Goal: Navigation & Orientation: Find specific page/section

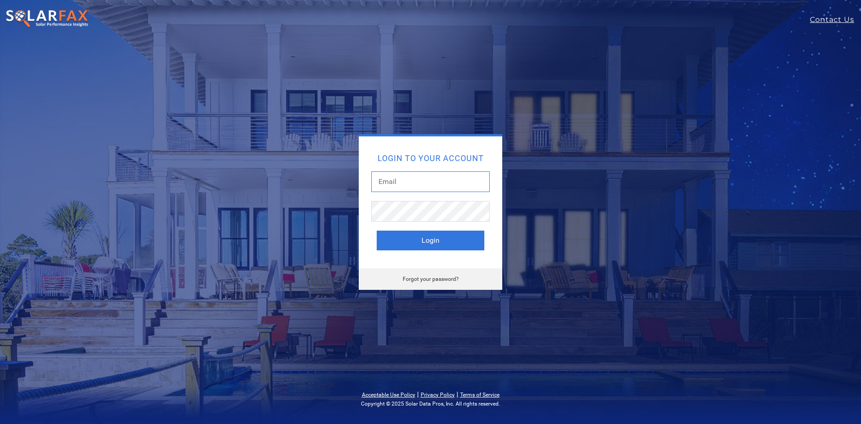
click at [408, 180] on input "text" at bounding box center [430, 181] width 118 height 21
type input "[PERSON_NAME][EMAIL_ADDRESS][DOMAIN_NAME]"
click at [377, 231] on button "Login" at bounding box center [431, 241] width 108 height 20
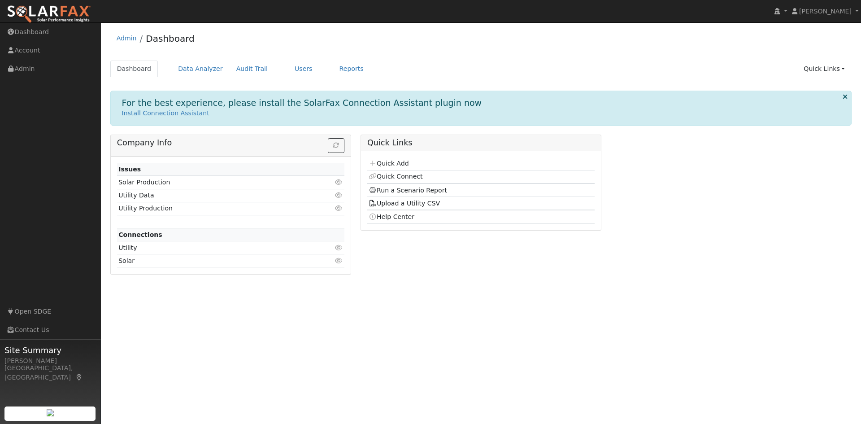
drag, startPoint x: 847, startPoint y: 0, endPoint x: 673, endPoint y: 66, distance: 185.3
click at [673, 66] on ul "Dashboard Data Analyzer Audit Trail Users Reports Quick Links Quick Add Quick C…" at bounding box center [481, 69] width 742 height 17
